Goal: Information Seeking & Learning: Learn about a topic

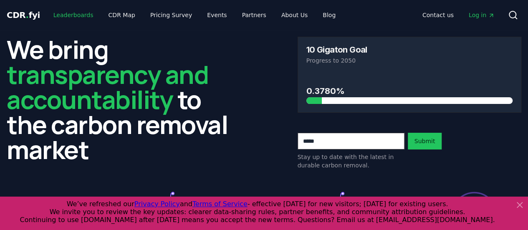
click at [74, 11] on link "Leaderboards" at bounding box center [73, 15] width 53 height 15
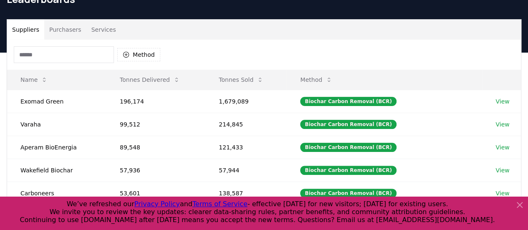
scroll to position [14, 0]
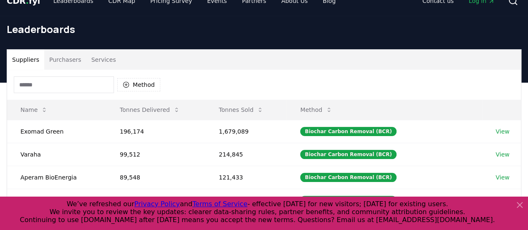
click at [63, 58] on button "Purchasers" at bounding box center [65, 60] width 42 height 20
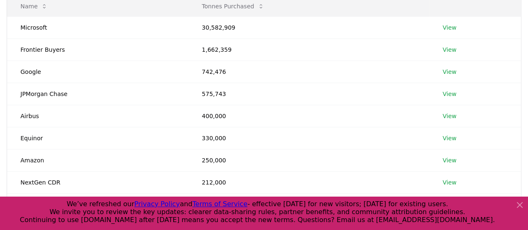
scroll to position [255, 0]
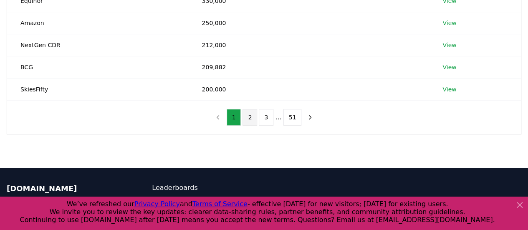
click at [252, 120] on button "2" at bounding box center [249, 117] width 15 height 17
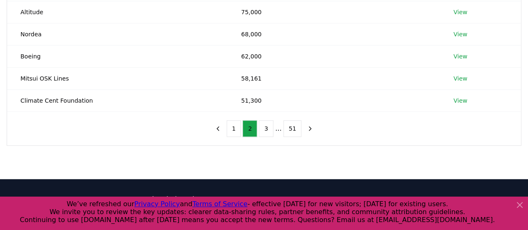
scroll to position [244, 0]
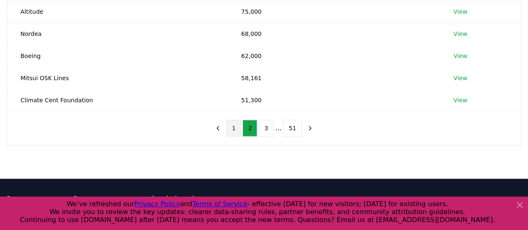
click at [237, 128] on button "1" at bounding box center [234, 128] width 15 height 17
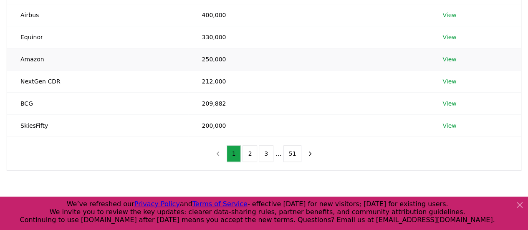
scroll to position [219, 0]
click at [250, 152] on button "2" at bounding box center [249, 152] width 15 height 17
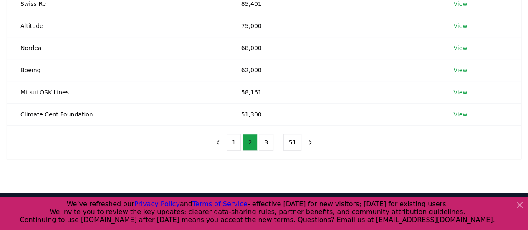
scroll to position [231, 0]
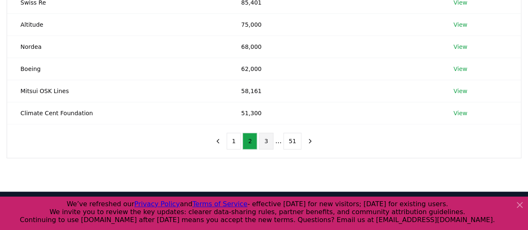
click at [268, 140] on button "3" at bounding box center [266, 141] width 15 height 17
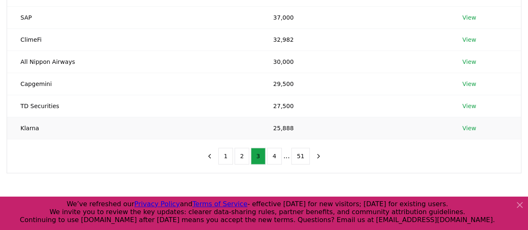
scroll to position [224, 0]
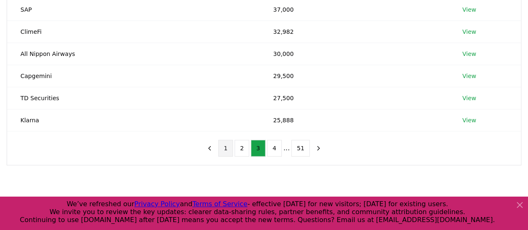
click at [228, 146] on button "1" at bounding box center [225, 148] width 15 height 17
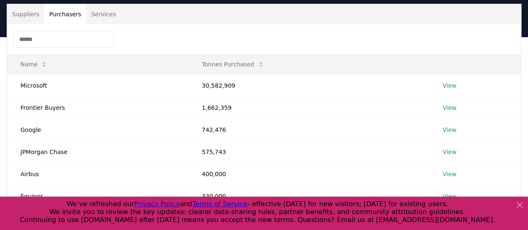
scroll to position [0, 0]
